Goal: Navigation & Orientation: Find specific page/section

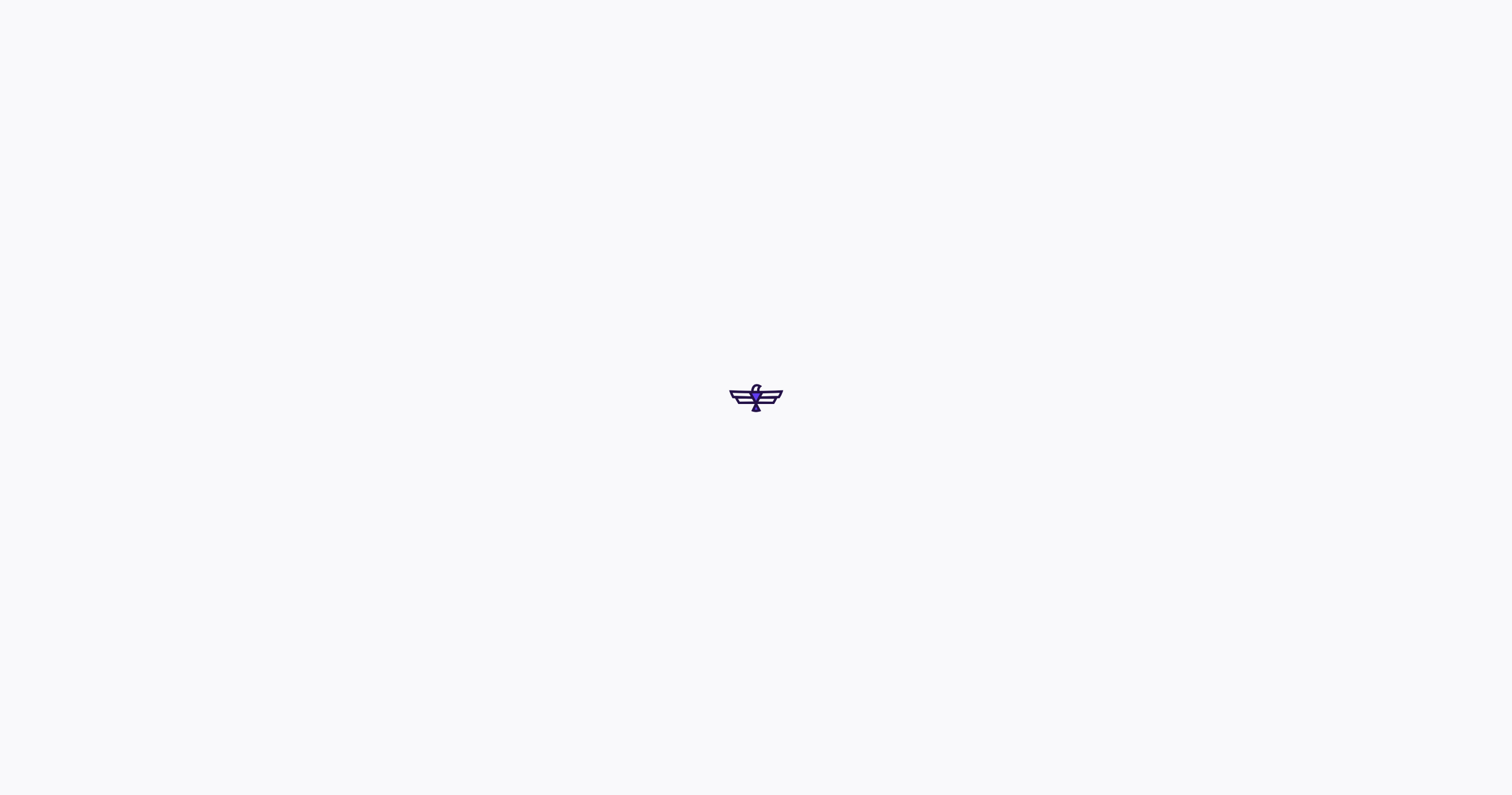
click at [965, 632] on div at bounding box center [756, 398] width 1512 height 795
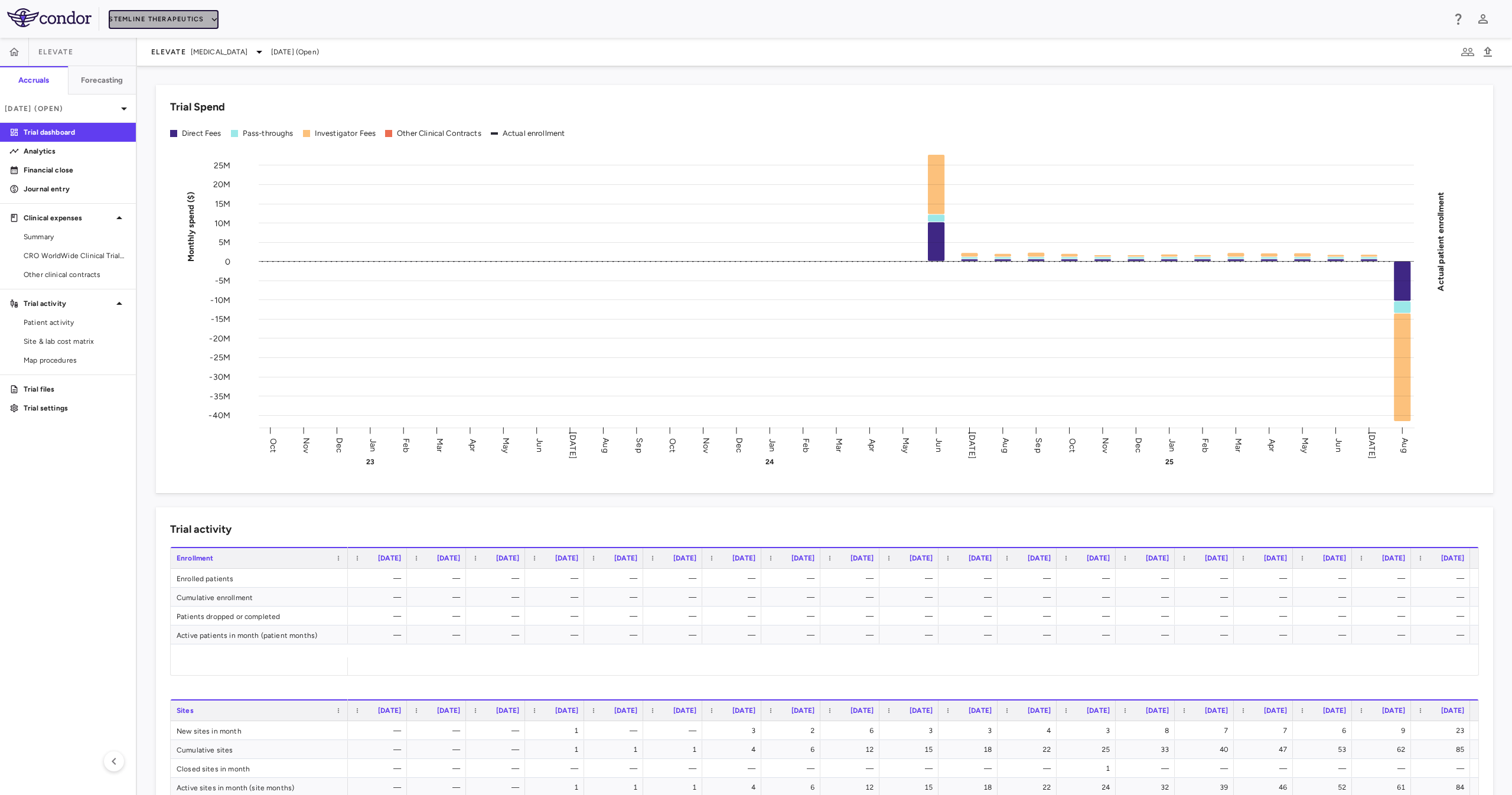
click at [166, 10] on button "Stemline Therapeutics" at bounding box center [163, 19] width 109 height 19
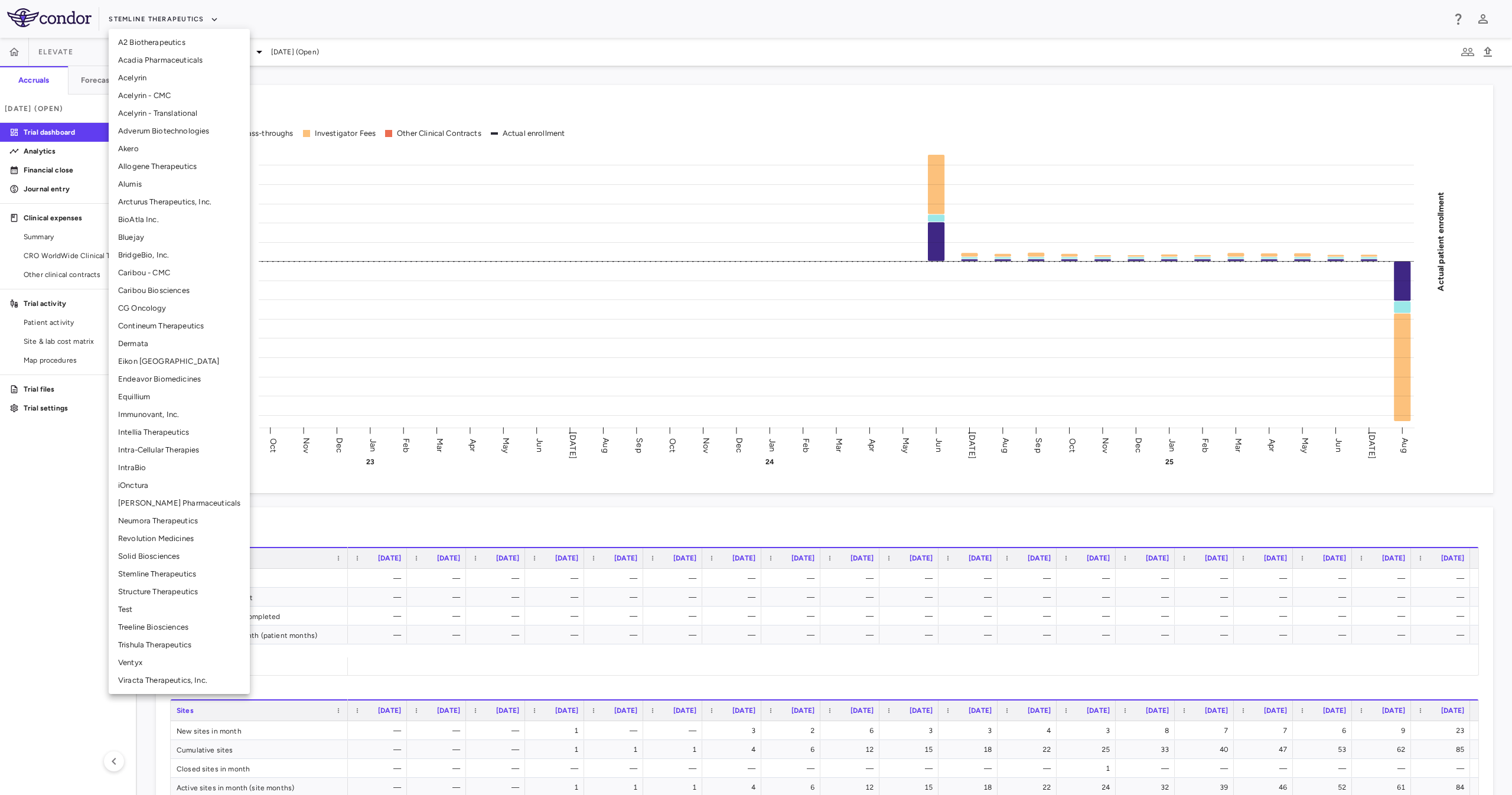
click at [179, 218] on li "BioAtla Inc." at bounding box center [180, 220] width 141 height 18
